Goal: Task Accomplishment & Management: Manage account settings

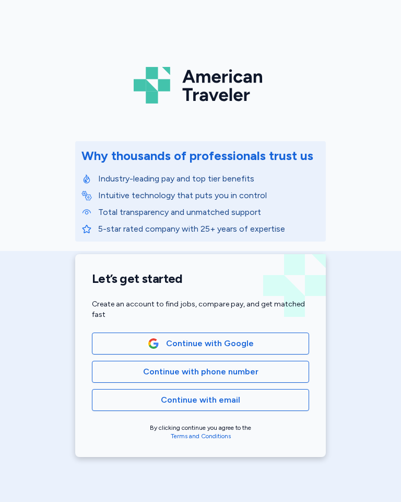
click at [188, 379] on button "Continue with phone number" at bounding box center [200, 372] width 217 height 22
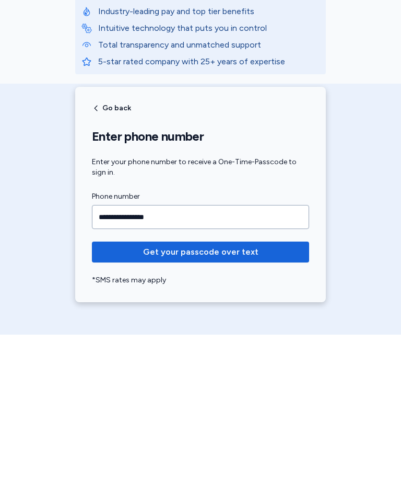
type input "**********"
click at [257, 413] on span "Get your passcode over text" at bounding box center [200, 419] width 201 height 13
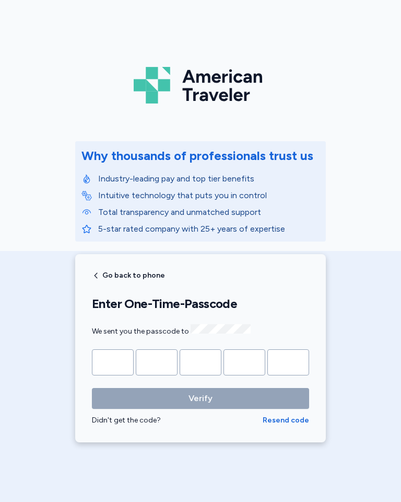
click at [116, 365] on input "Please enter OTP character 1" at bounding box center [113, 362] width 42 height 26
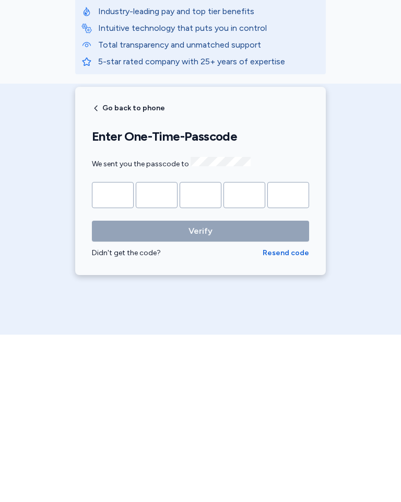
type input "*"
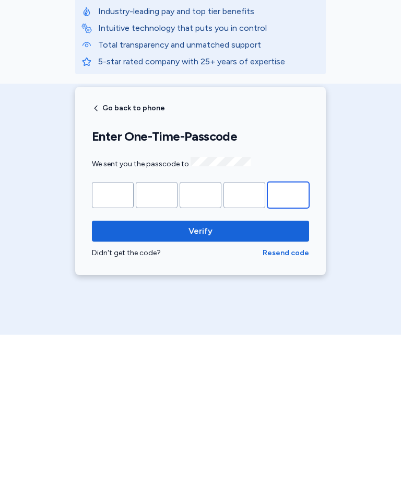
type input "*"
click at [353, 323] on div "American Traveler Why thousands of professionals trust us Industry-leading pay …" at bounding box center [200, 251] width 401 height 502
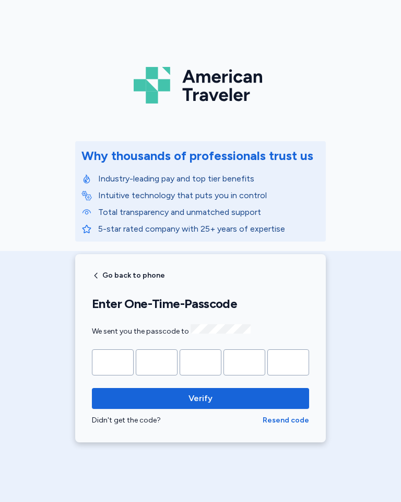
click at [220, 397] on span "Verify" at bounding box center [200, 398] width 201 height 13
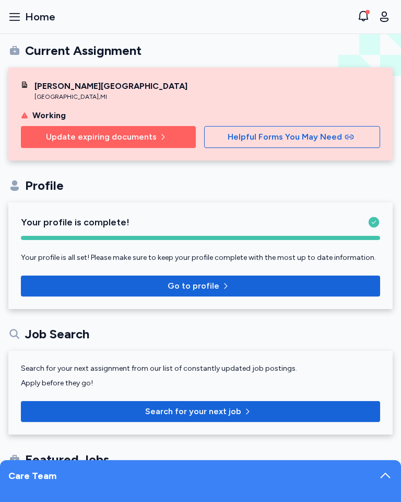
click at [156, 132] on span "Update expiring documents" at bounding box center [108, 137] width 158 height 13
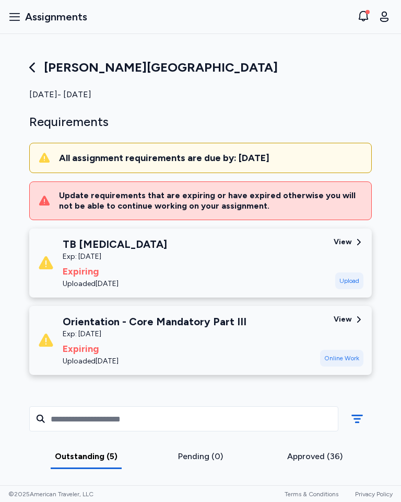
click at [307, 336] on div "Orientation - Core Mandatory Part III Exp: [DATE] Expiring Uploaded [DATE]" at bounding box center [175, 340] width 274 height 52
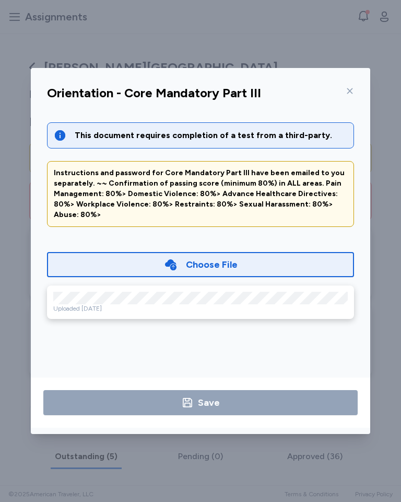
click at [220, 285] on div "Uploaded [DATE]" at bounding box center [200, 301] width 307 height 33
click at [245, 252] on div "Choose File" at bounding box center [200, 264] width 307 height 25
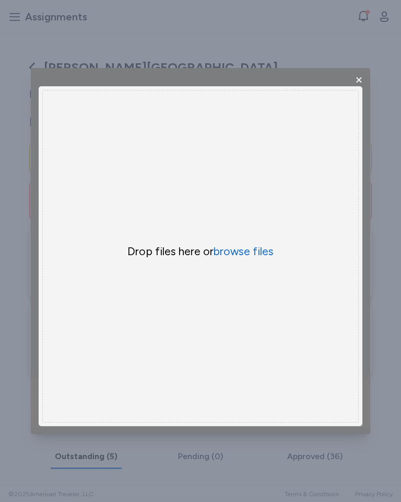
click at [355, 80] on span "×" at bounding box center [359, 79] width 9 height 17
